Goal: Find specific page/section: Find specific page/section

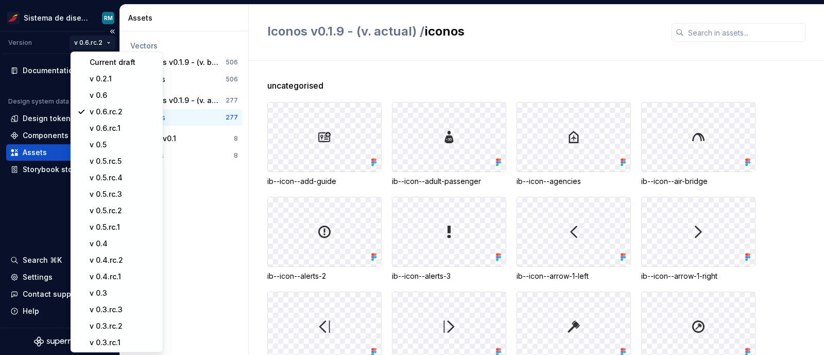
click at [103, 39] on html "Sistema de diseño Iberia RM Version v 0.6.rc.2 Documentation Design system data…" at bounding box center [412, 177] width 824 height 355
click at [111, 90] on div "v 0.6" at bounding box center [123, 95] width 67 height 10
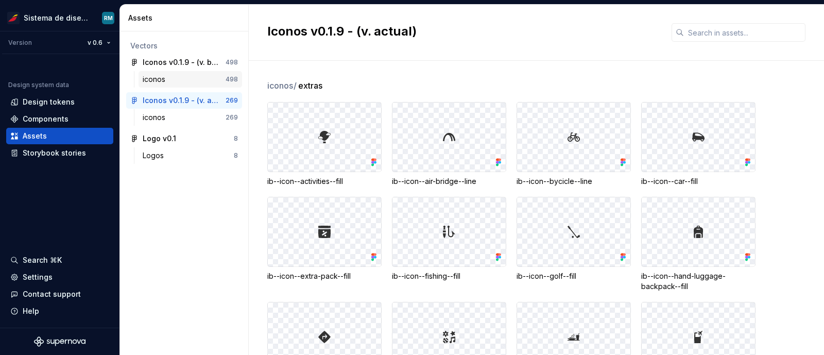
click at [177, 78] on div "iconos" at bounding box center [184, 79] width 83 height 10
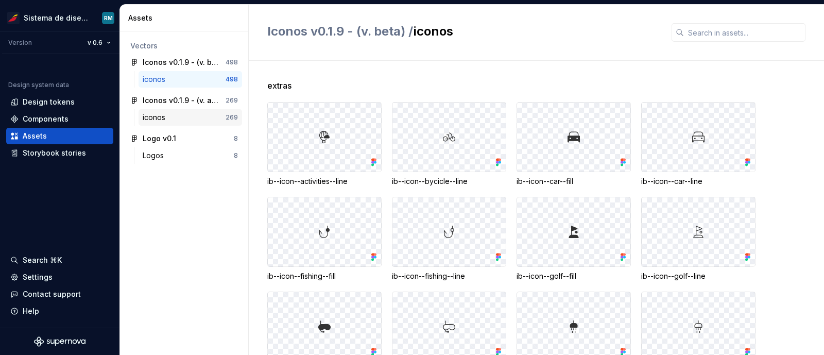
click at [188, 118] on div "iconos" at bounding box center [184, 117] width 83 height 10
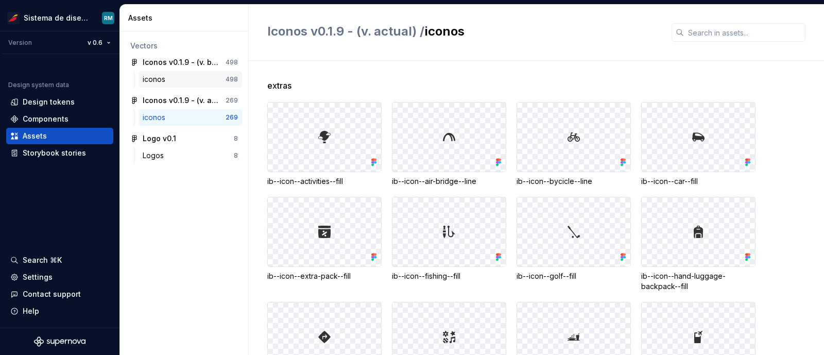
click at [194, 82] on div "iconos" at bounding box center [184, 79] width 83 height 10
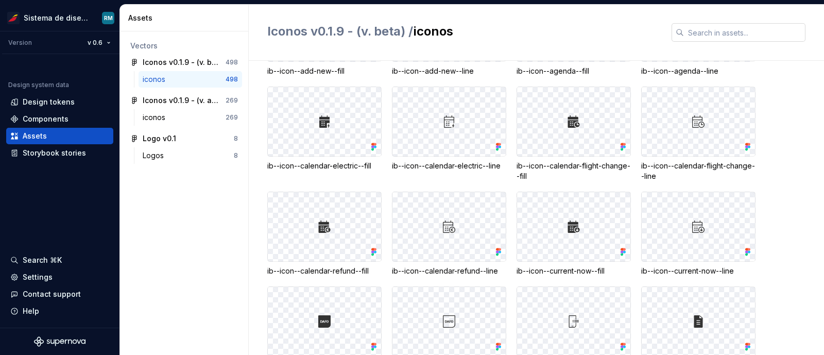
scroll to position [713, 0]
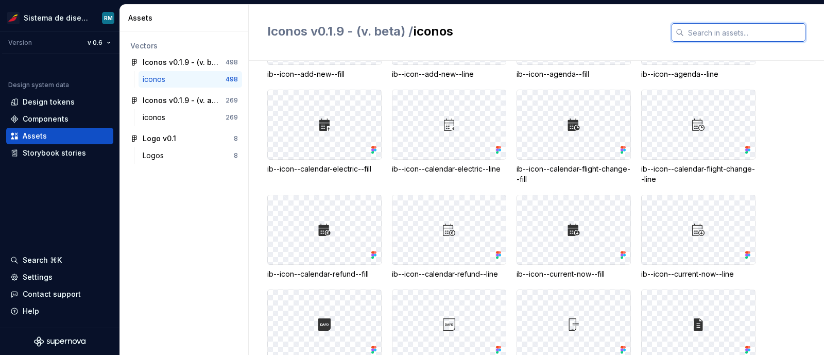
click at [700, 30] on input "text" at bounding box center [745, 32] width 122 height 19
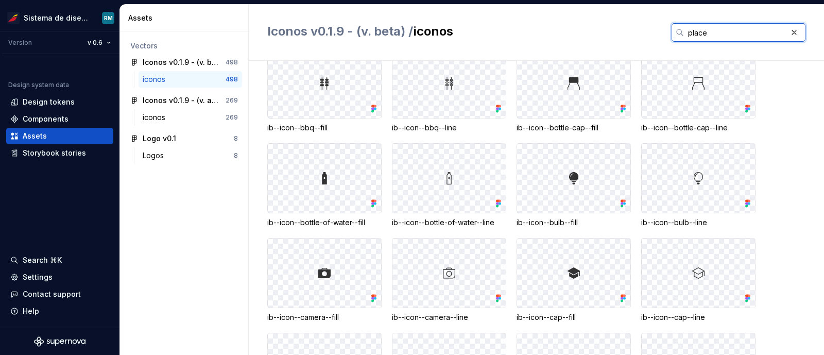
scroll to position [0, 0]
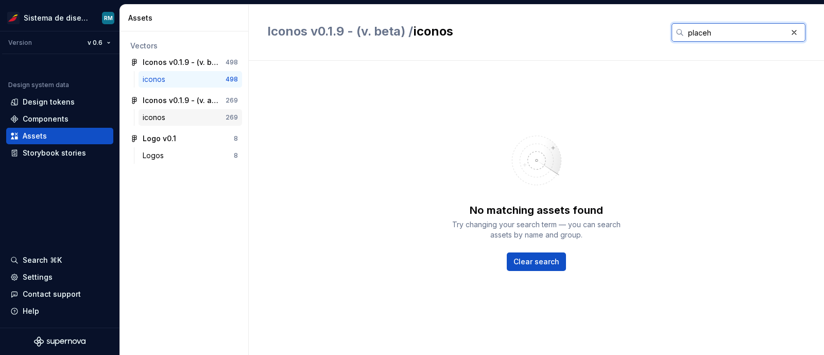
type input "placeh"
click at [200, 118] on div "iconos" at bounding box center [184, 117] width 83 height 10
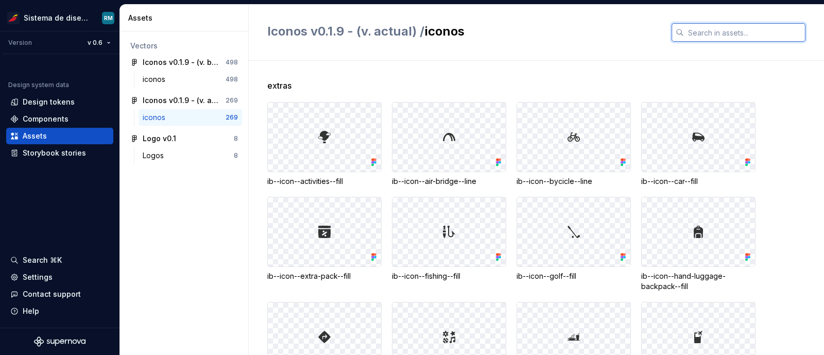
click at [710, 36] on input "text" at bounding box center [745, 32] width 122 height 19
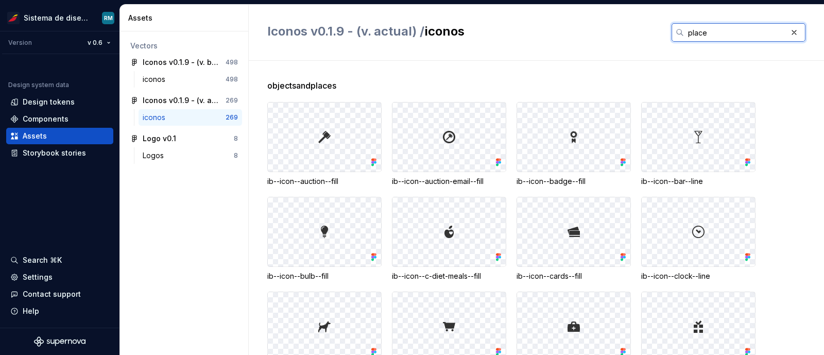
type input "placeh"
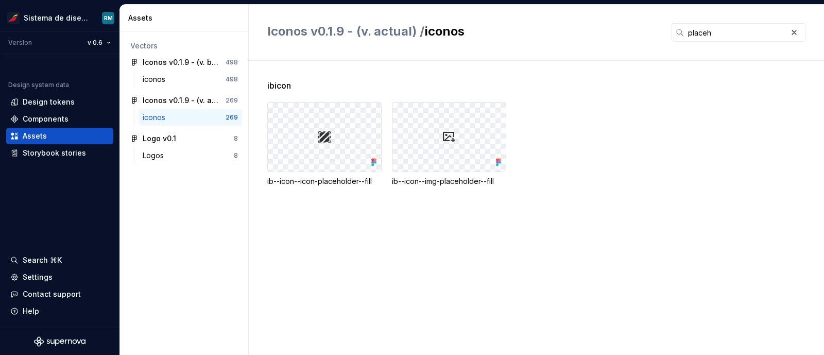
click at [488, 200] on div "ibicon ib--icon--icon-placeholder--fill ib--icon--img-placeholder--fill" at bounding box center [545, 145] width 557 height 132
